Goal: Entertainment & Leisure: Browse casually

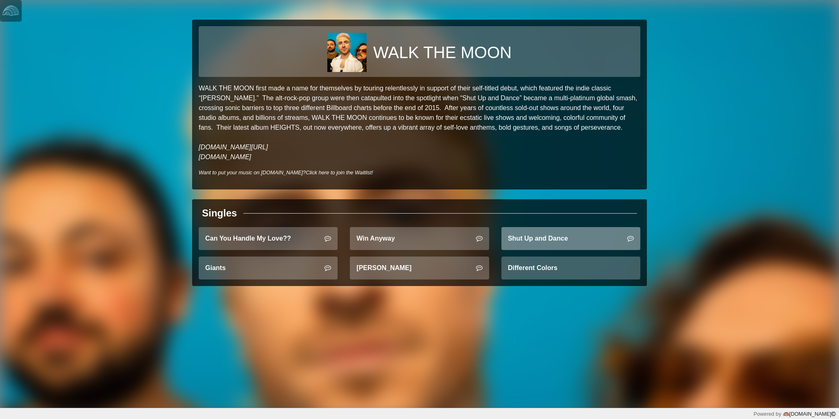
click at [512, 236] on link "Shut Up and Dance" at bounding box center [570, 238] width 139 height 23
click at [2, 9] on link at bounding box center [11, 11] width 22 height 22
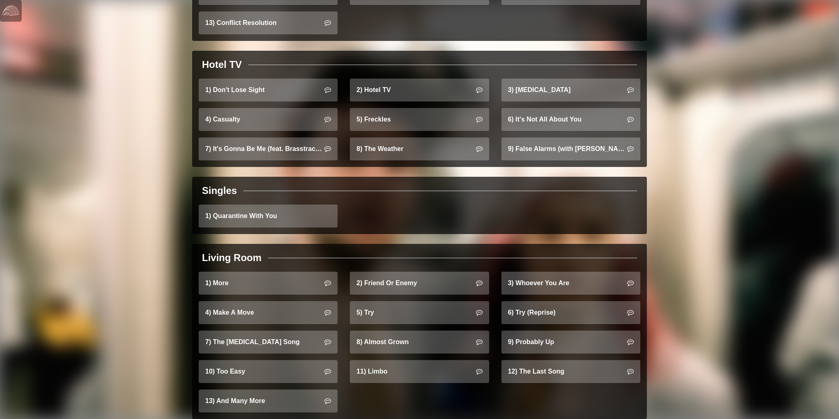
scroll to position [675, 0]
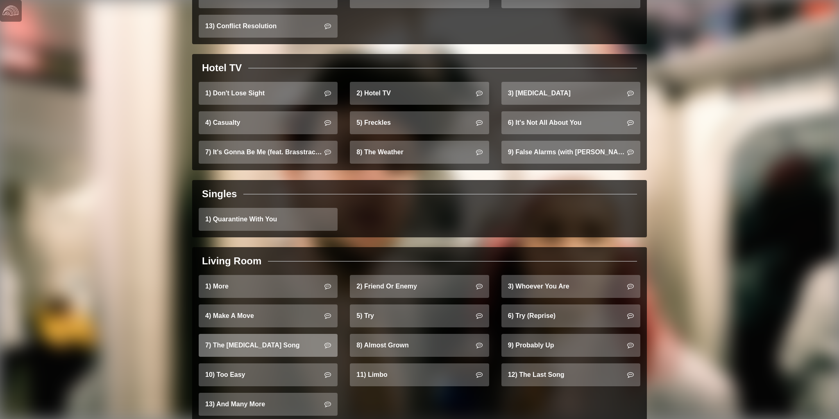
click at [263, 336] on link "7) The Heartburn Song" at bounding box center [268, 345] width 139 height 23
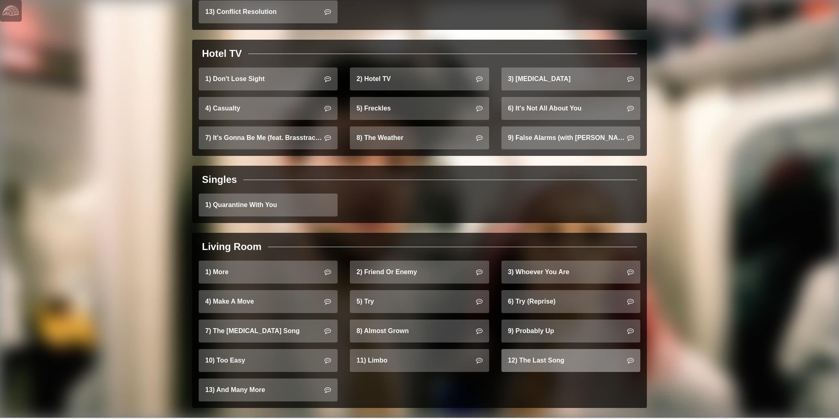
scroll to position [689, 0]
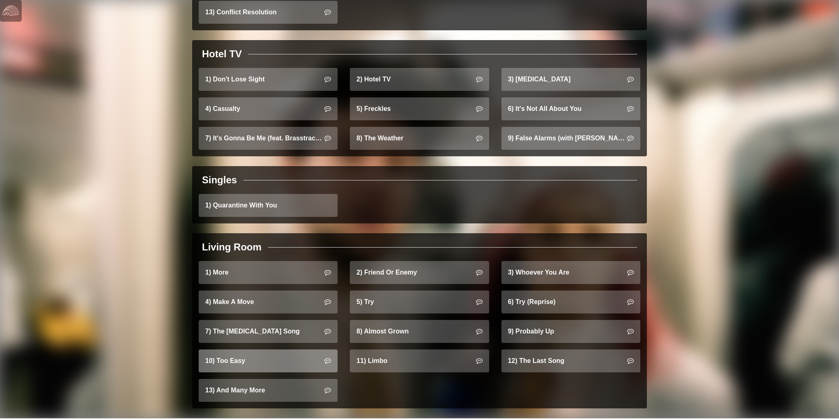
click at [274, 350] on link "10) Too Easy" at bounding box center [268, 361] width 139 height 23
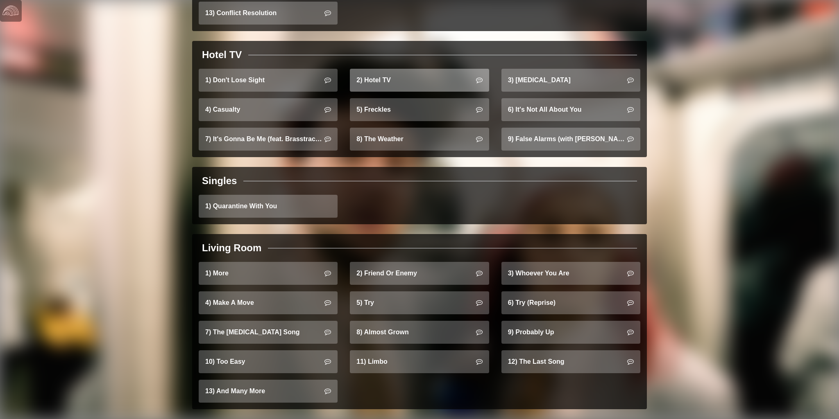
scroll to position [688, 0]
click at [9, 11] on img at bounding box center [10, 10] width 16 height 16
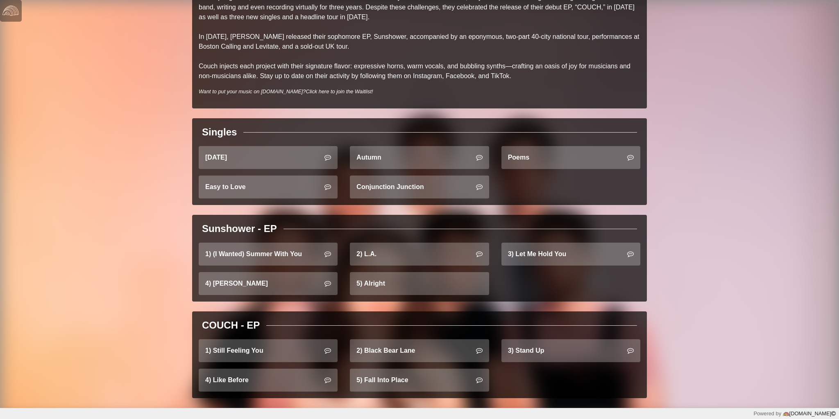
scroll to position [189, 0]
click at [241, 292] on link "4) Jessie" at bounding box center [268, 284] width 139 height 23
click at [272, 351] on link "1) Still Feeling You" at bounding box center [268, 351] width 139 height 23
click at [297, 186] on link "Easy to Love" at bounding box center [268, 187] width 139 height 23
click at [407, 183] on link "Conjunction Junction" at bounding box center [419, 187] width 139 height 23
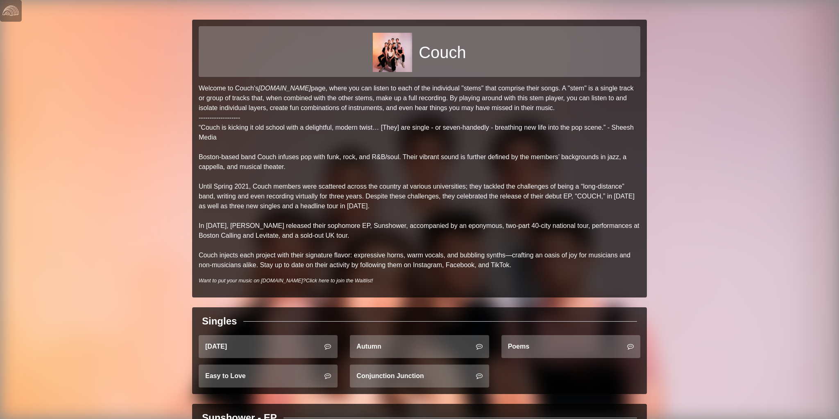
scroll to position [0, 0]
click at [19, 14] on img at bounding box center [10, 10] width 16 height 16
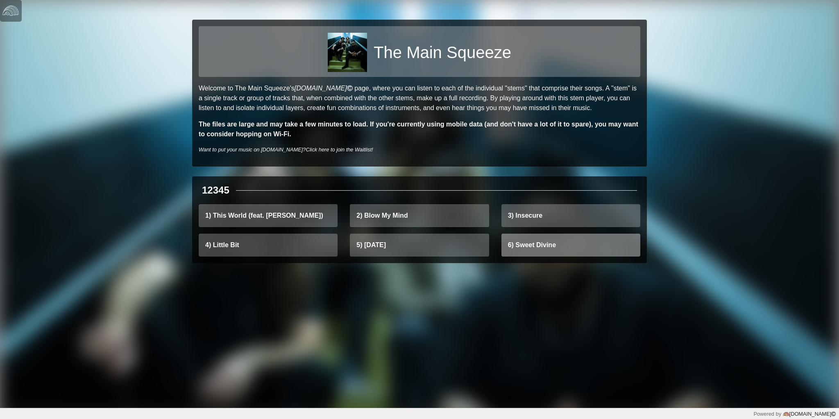
click at [562, 242] on link "6) Sweet Divine" at bounding box center [570, 245] width 139 height 23
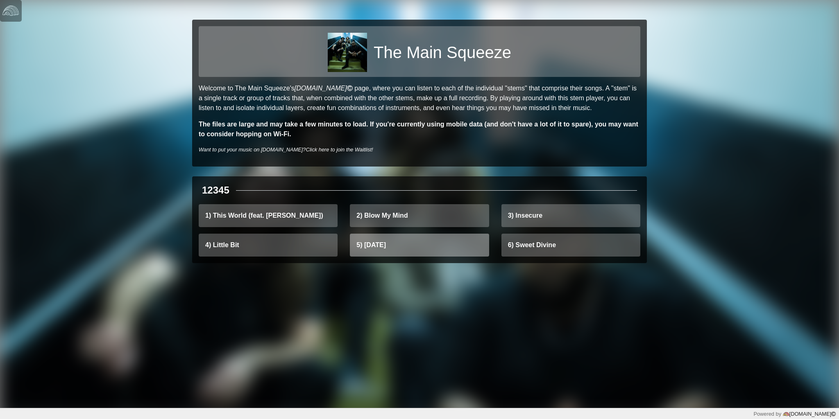
click at [387, 240] on link "5) Karma" at bounding box center [419, 245] width 139 height 23
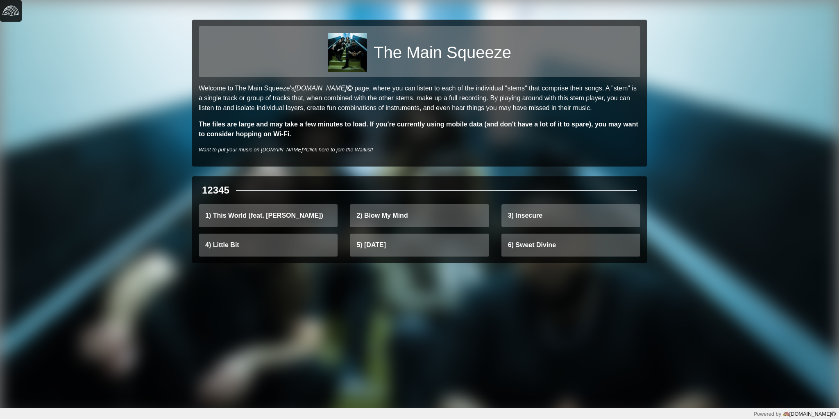
click at [14, 12] on img at bounding box center [10, 10] width 16 height 16
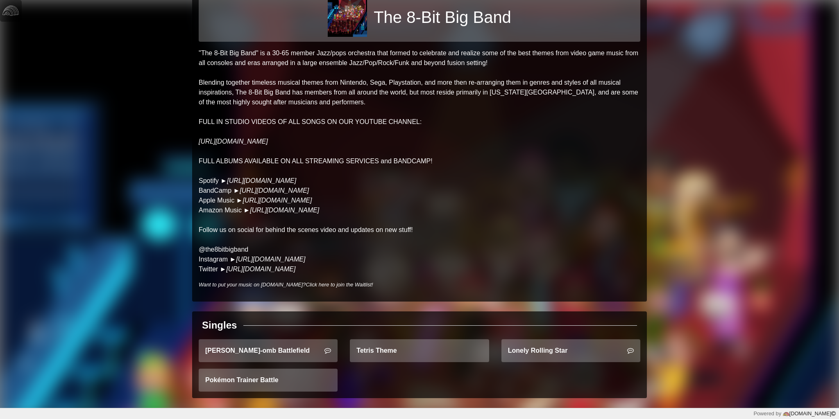
scroll to position [35, 0]
click at [541, 352] on link "Lonely Rolling Star" at bounding box center [570, 351] width 139 height 23
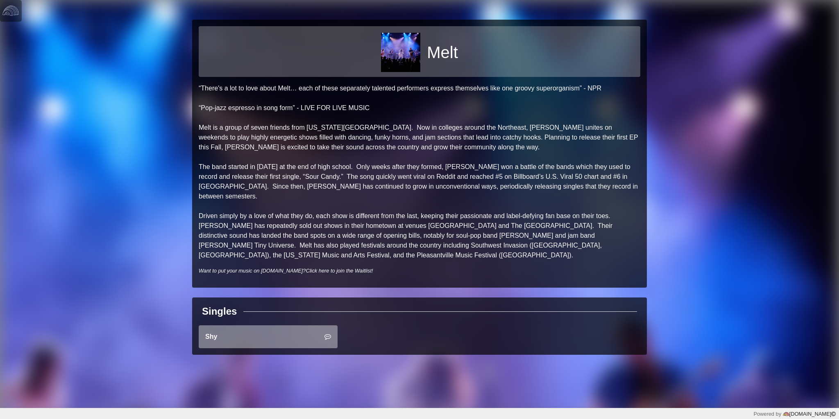
click at [258, 326] on link "Shy" at bounding box center [268, 337] width 139 height 23
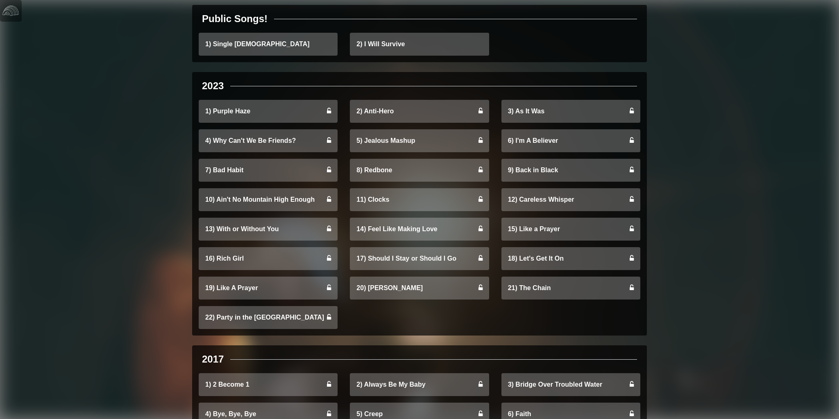
scroll to position [127, 0]
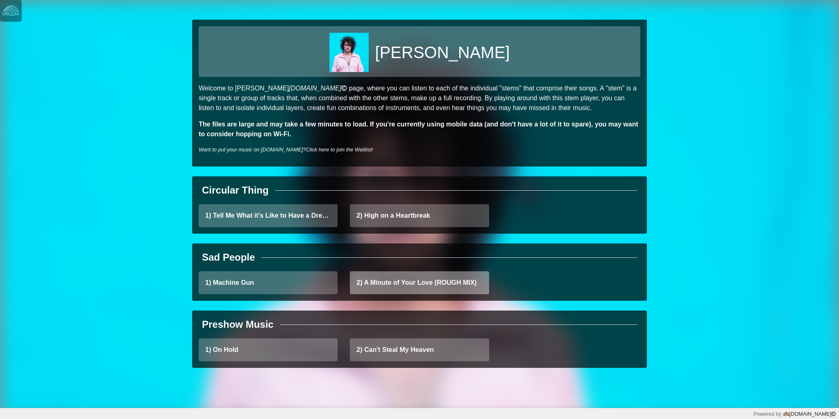
click at [369, 288] on link "2) A Minute of Your Love (ROUGH MIX)" at bounding box center [419, 283] width 139 height 23
